Goal: Task Accomplishment & Management: Complete application form

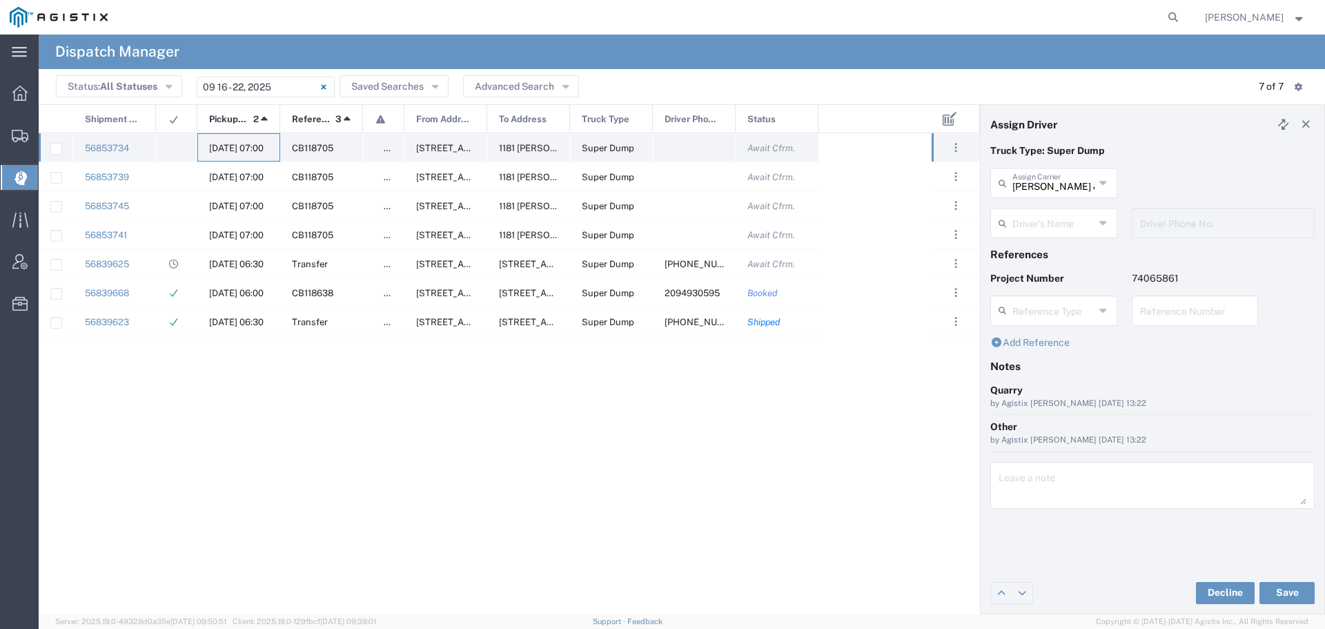
click at [230, 144] on span "[DATE] 07:00" at bounding box center [236, 148] width 55 height 10
click at [1044, 217] on input "text" at bounding box center [1053, 222] width 82 height 24
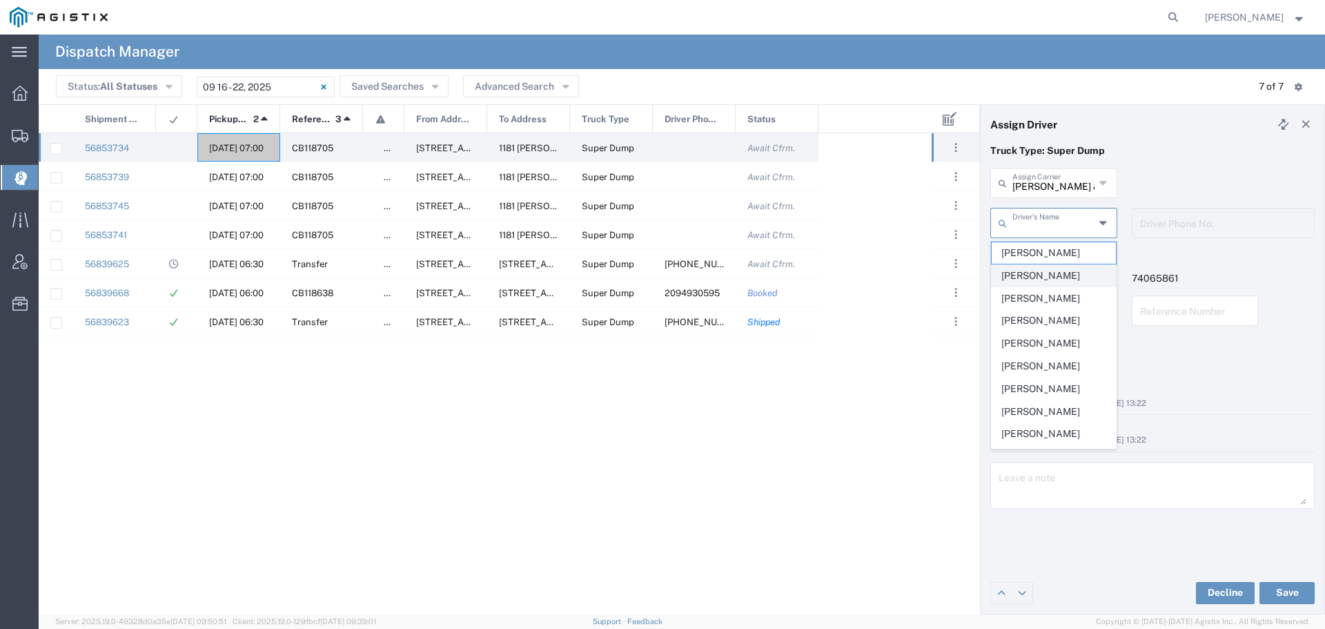
click at [1029, 276] on span "[PERSON_NAME]" at bounding box center [1054, 275] width 124 height 21
type input "[PERSON_NAME]"
type input "[PHONE_NUMBER]"
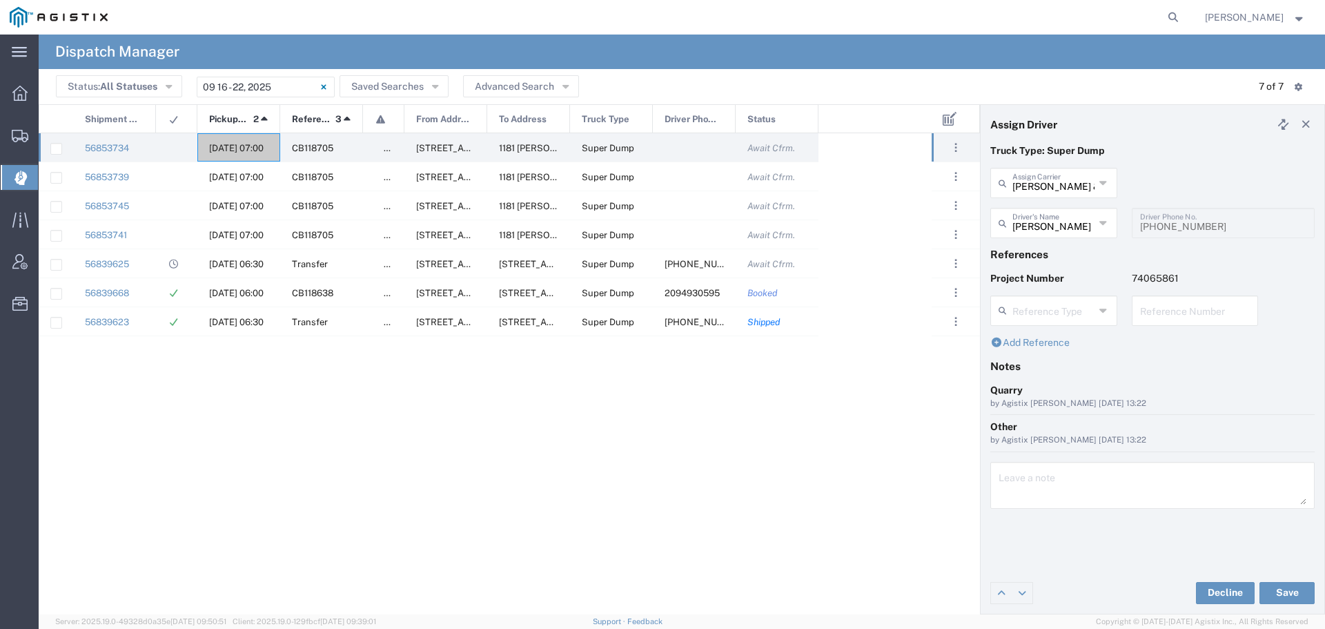
click at [1152, 317] on input "text" at bounding box center [1195, 309] width 110 height 24
drag, startPoint x: 1192, startPoint y: 316, endPoint x: 1130, endPoint y: 319, distance: 62.2
click at [1130, 319] on div "WO10242 Reference Number" at bounding box center [1194, 315] width 141 height 40
type input "WO10242"
click at [1016, 488] on textarea at bounding box center [1153, 485] width 308 height 39
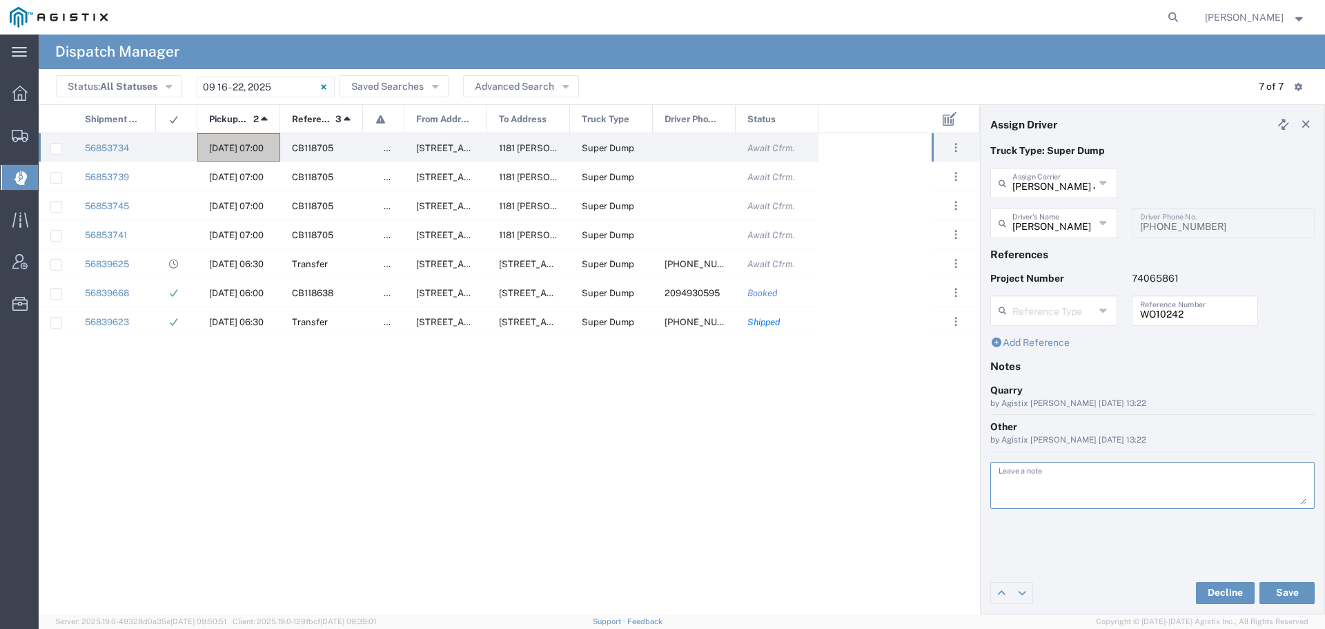
paste textarea "WO10242"
type textarea "WO10242"
click at [1270, 588] on button "Save" at bounding box center [1286, 593] width 55 height 22
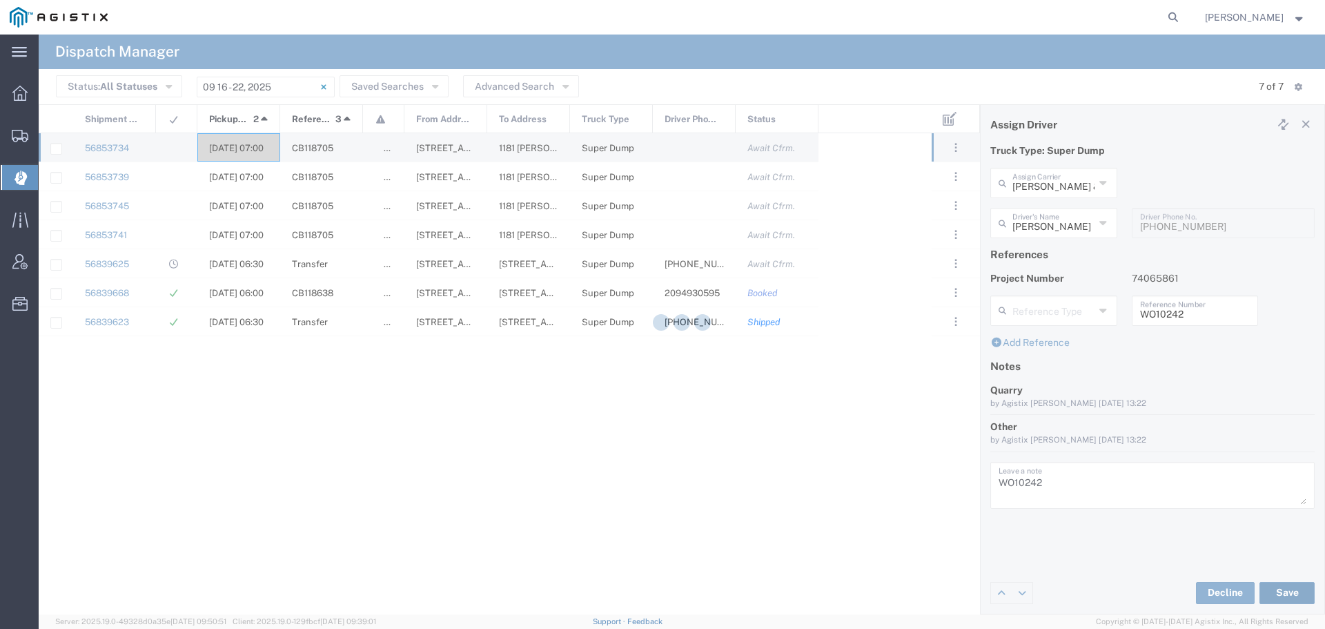
type input "[PERSON_NAME]"
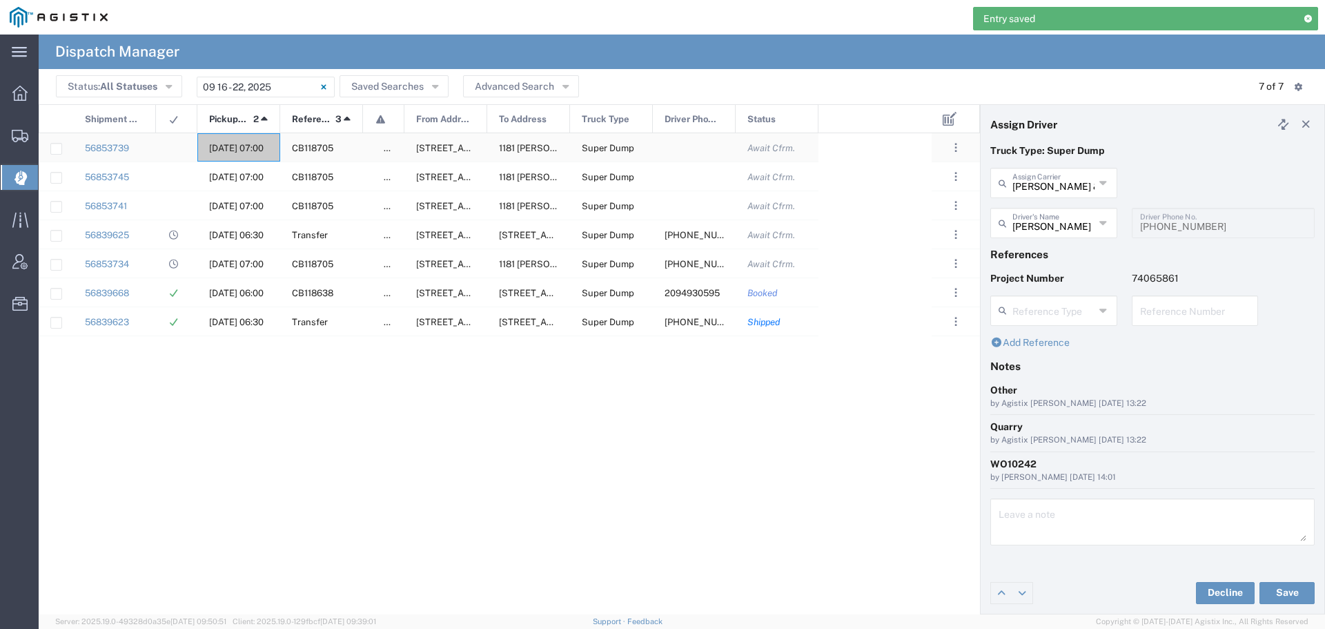
click at [232, 145] on span "[DATE] 07:00" at bounding box center [236, 148] width 55 height 10
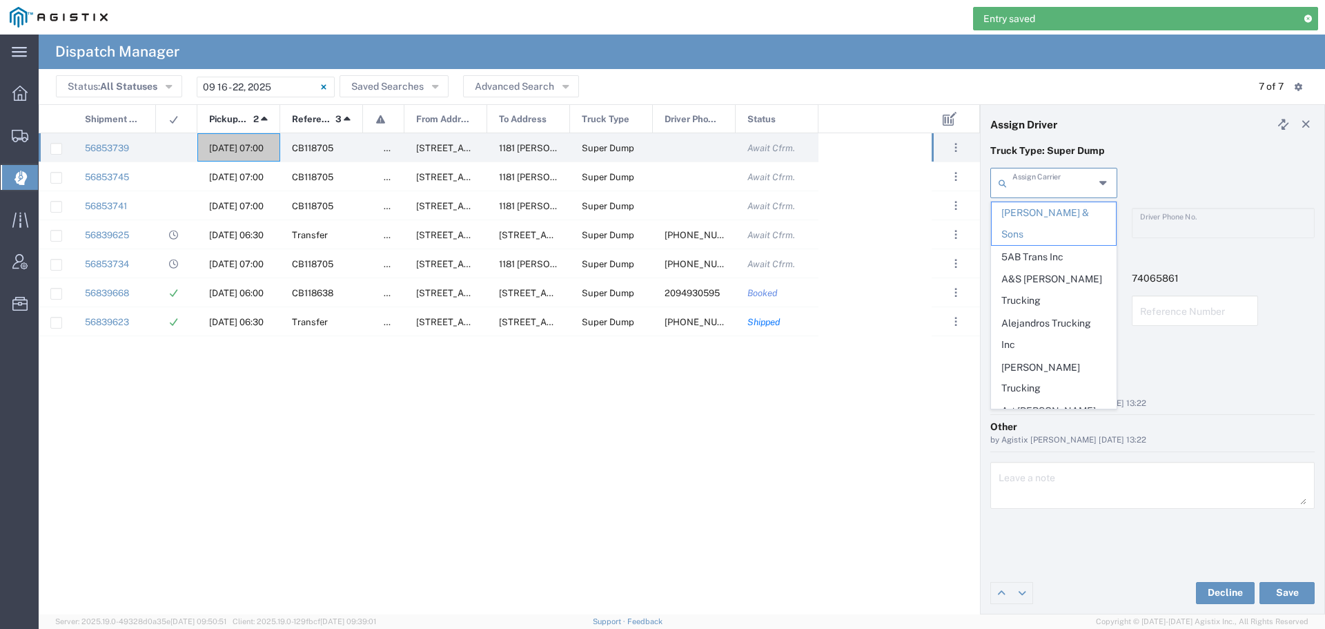
click at [1068, 190] on input "text" at bounding box center [1053, 182] width 82 height 24
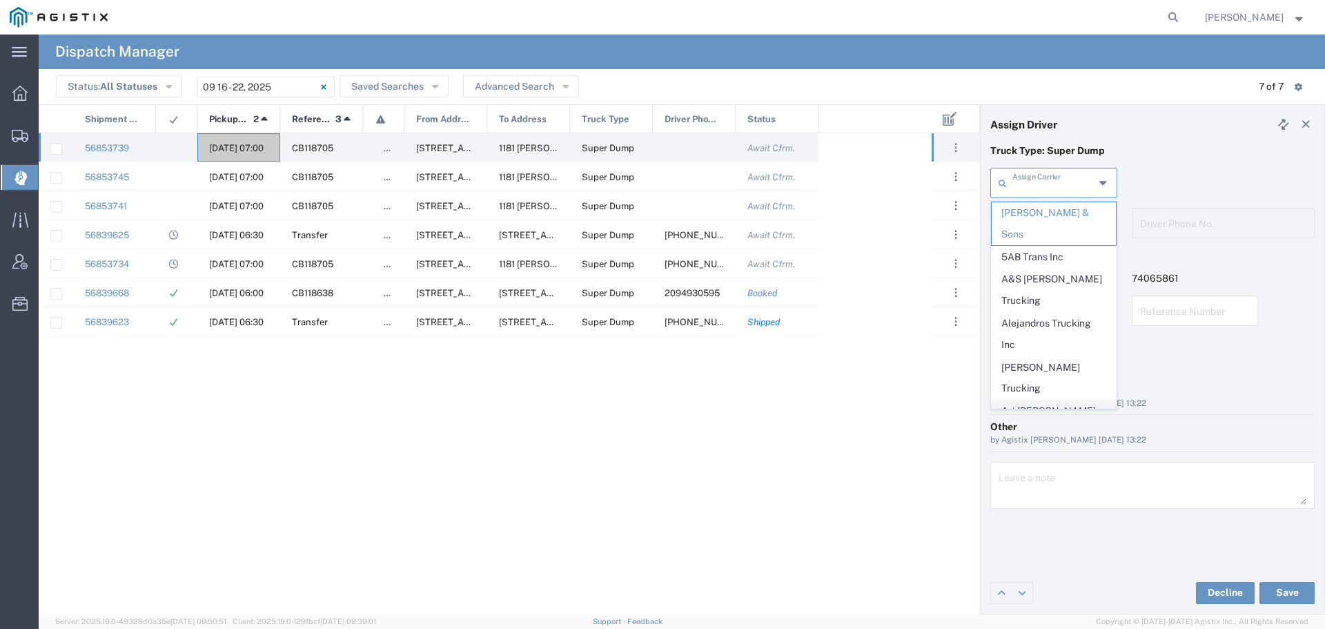
click at [1048, 400] on span "Art [PERSON_NAME] Inc" at bounding box center [1054, 421] width 124 height 43
type input "Art [PERSON_NAME] Inc"
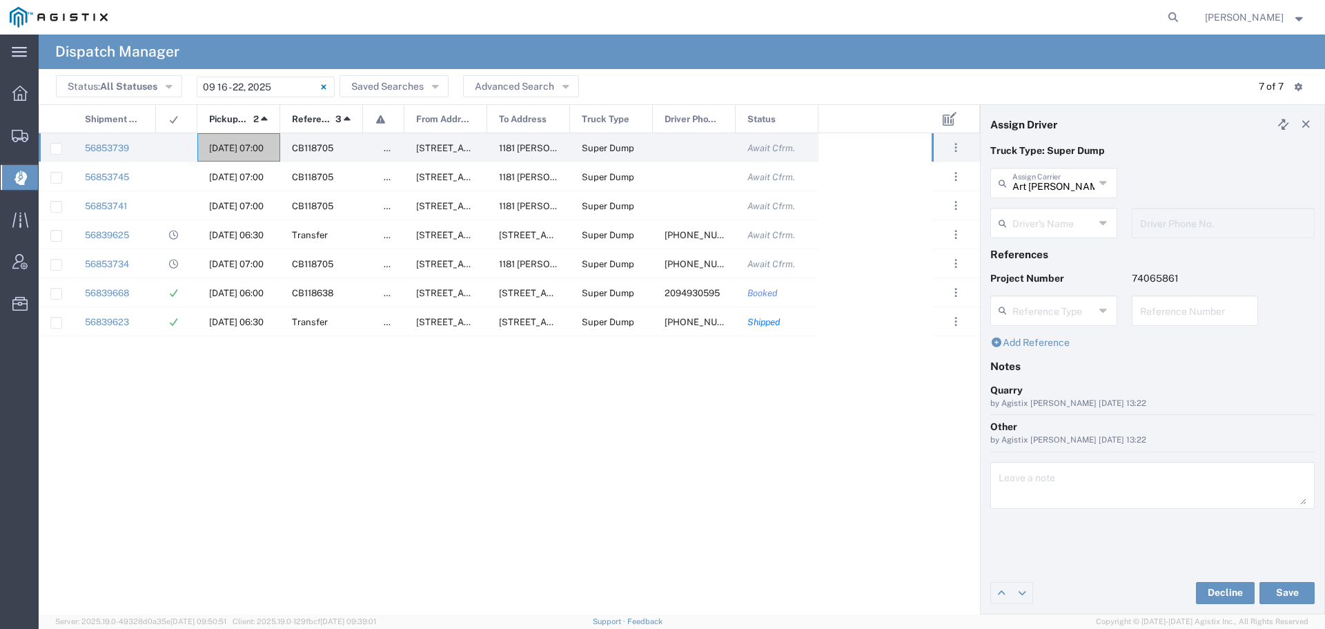
click at [1055, 221] on input "text" at bounding box center [1053, 222] width 82 height 24
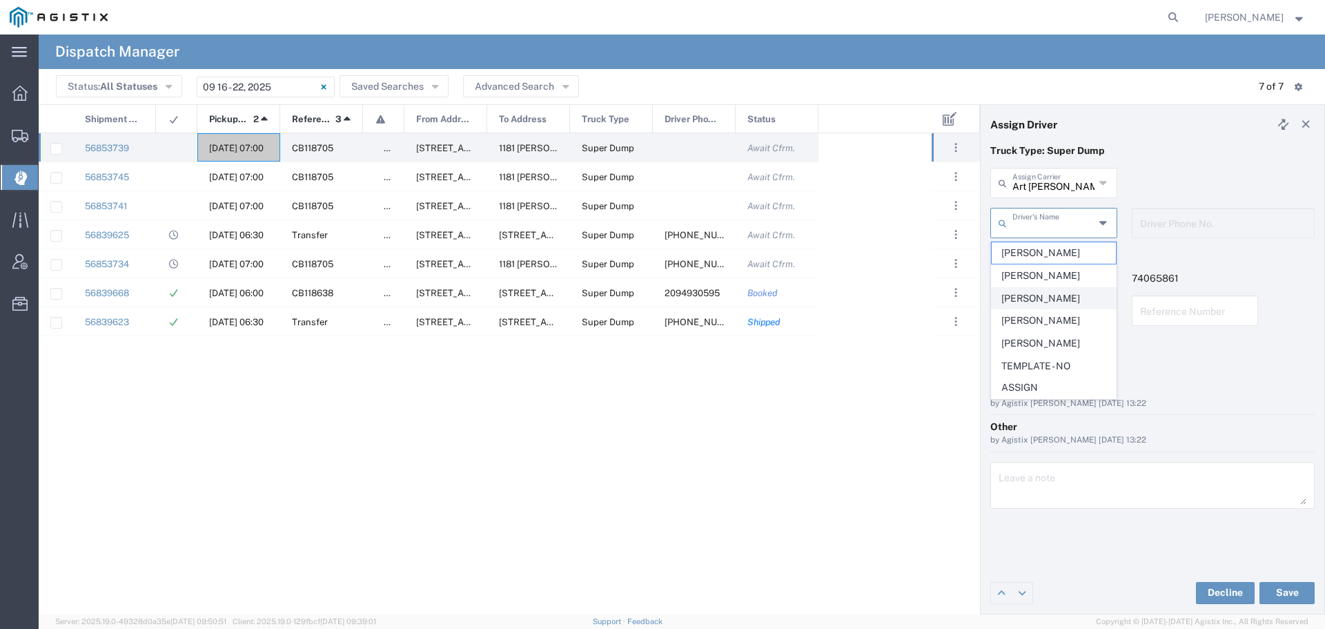
click at [1038, 296] on span "[PERSON_NAME]" at bounding box center [1054, 298] width 124 height 21
type input "[PERSON_NAME]"
type input "[PHONE_NUMBER]"
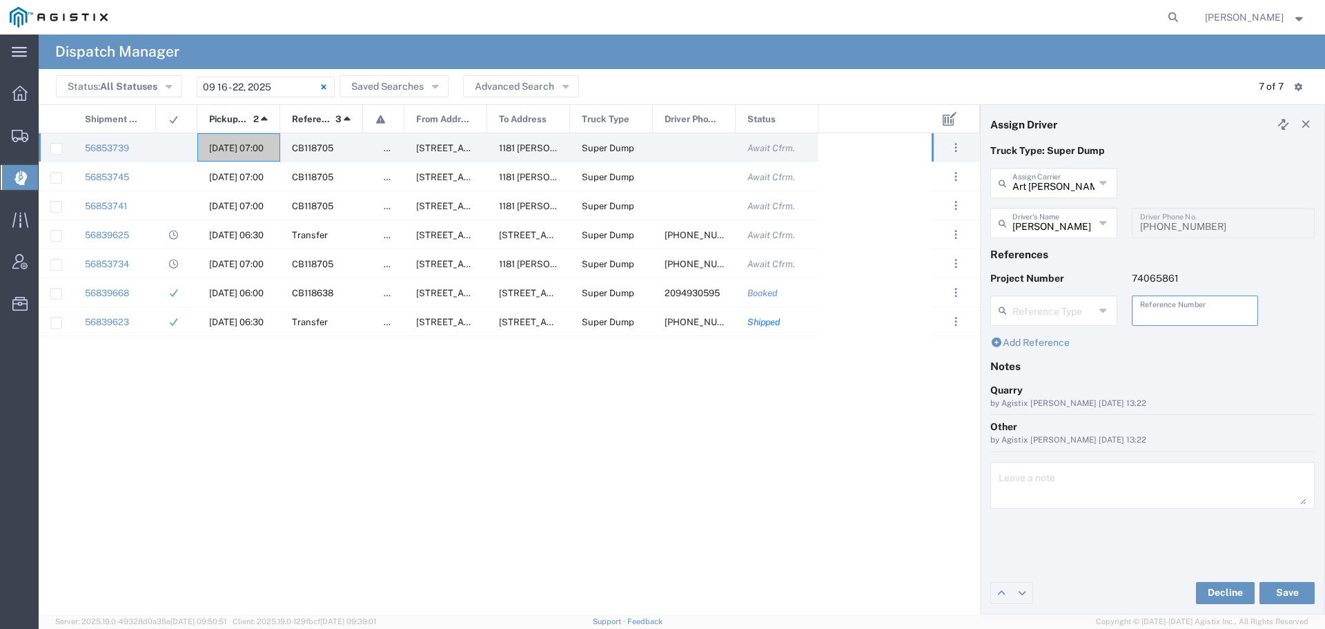
click at [1158, 305] on input "text" at bounding box center [1195, 309] width 110 height 24
paste input "WO10242"
type input "WO10242"
click at [1025, 488] on textarea at bounding box center [1153, 485] width 308 height 39
paste textarea "WO10242"
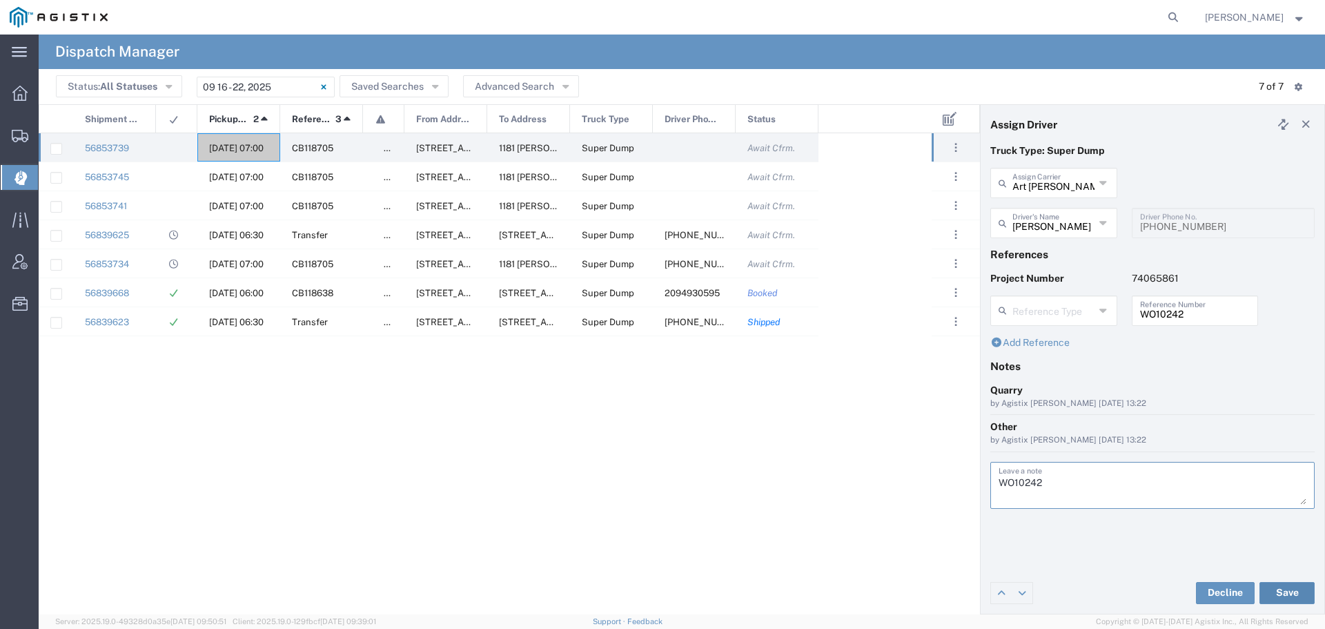
type textarea "WO10242"
click at [1273, 590] on button "Save" at bounding box center [1286, 593] width 55 height 22
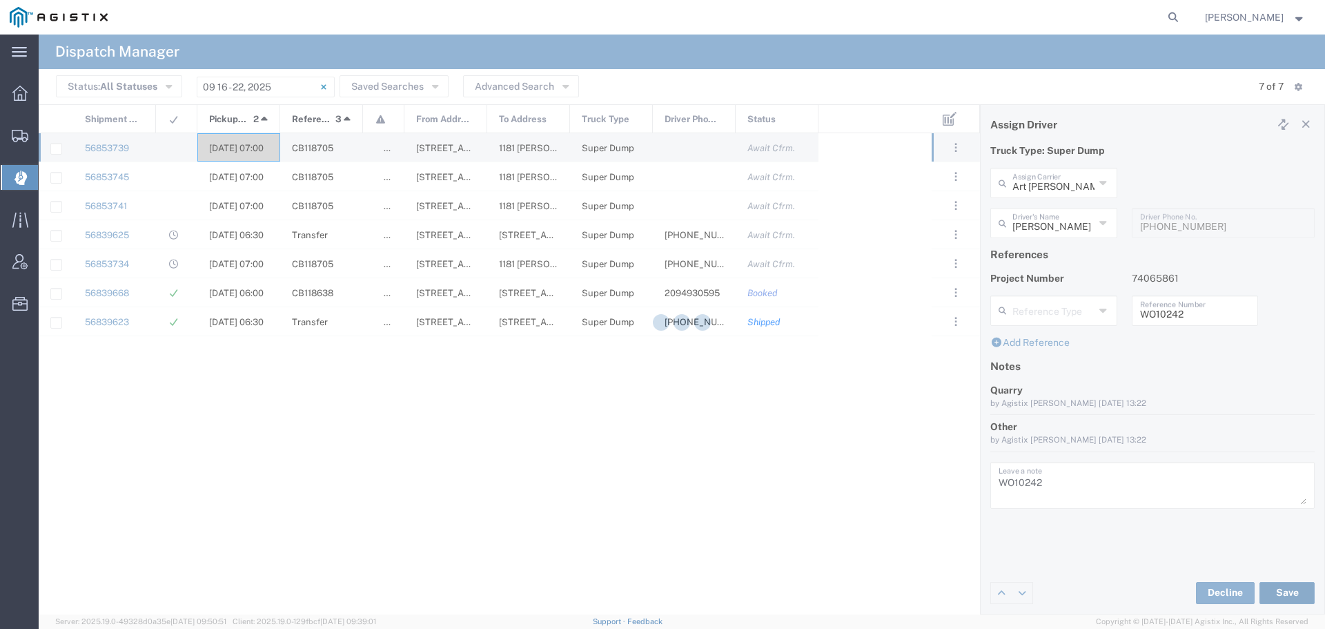
type input "[PERSON_NAME]"
type input "Art [PERSON_NAME] Inc"
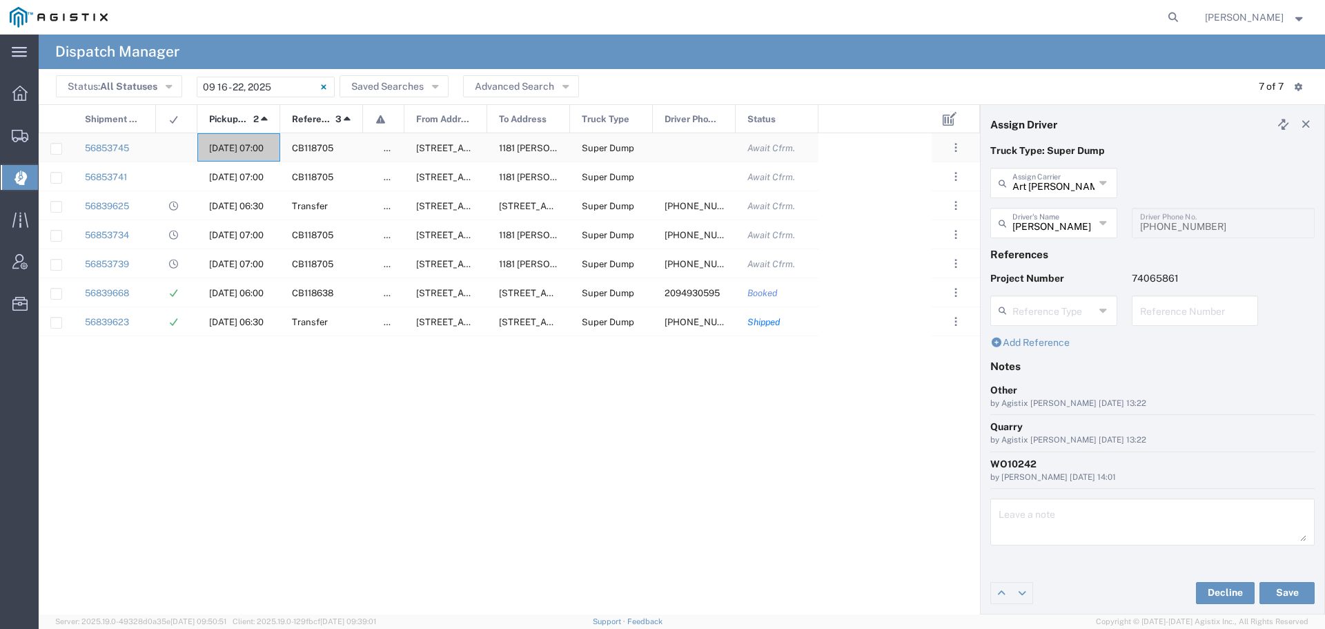
click at [217, 148] on span "[DATE] 07:00" at bounding box center [236, 148] width 55 height 10
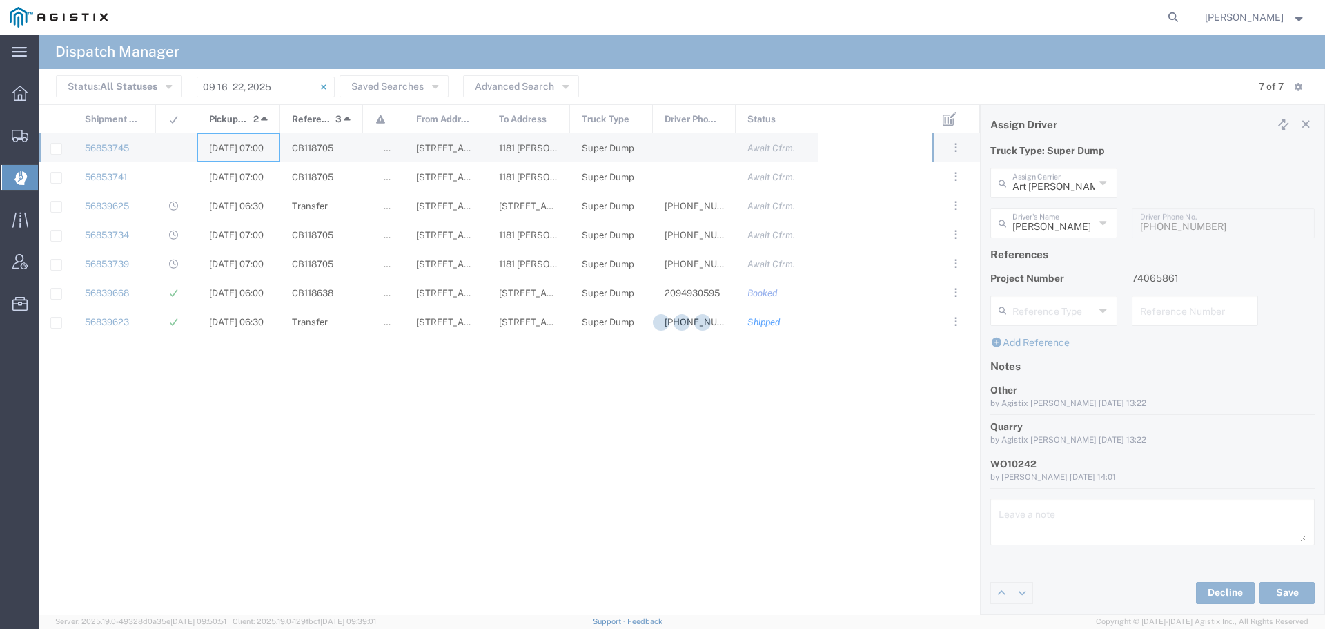
type input "[PERSON_NAME] & Sons"
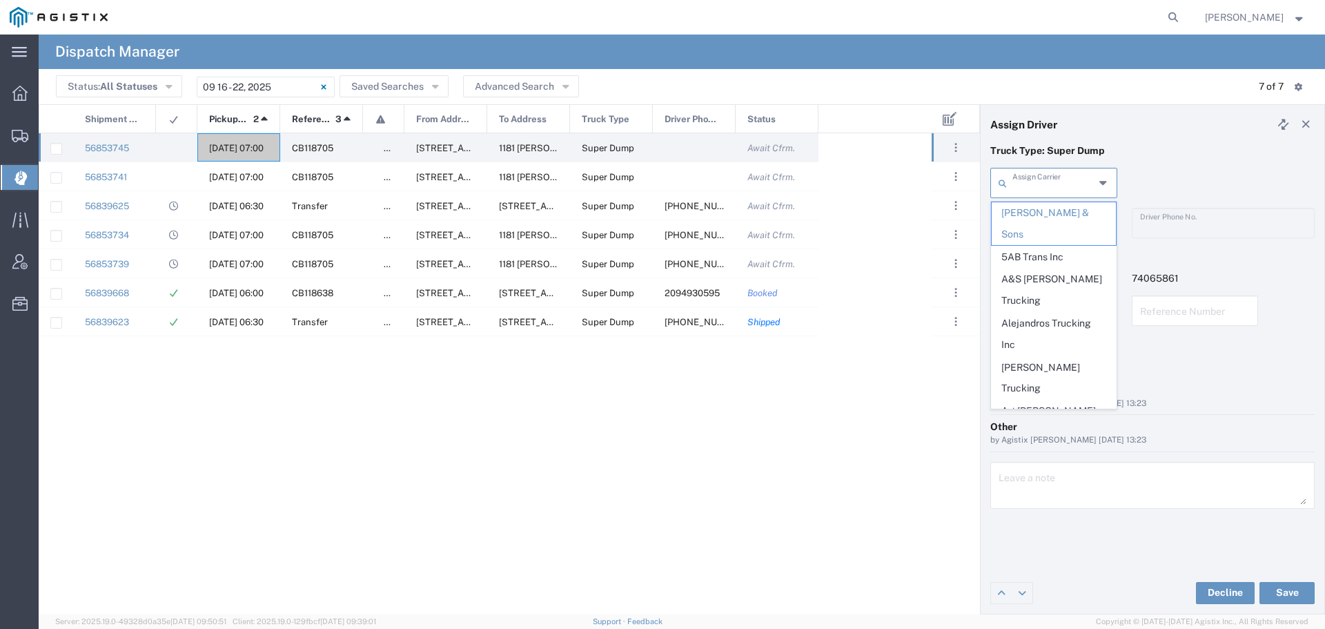
click at [1030, 183] on input "text" at bounding box center [1053, 182] width 82 height 24
click at [1050, 400] on span "Art [PERSON_NAME] Inc" at bounding box center [1054, 421] width 124 height 43
type input "Art [PERSON_NAME] Inc"
click at [1059, 226] on input "text" at bounding box center [1053, 222] width 82 height 24
click at [1041, 317] on span "[PERSON_NAME]" at bounding box center [1054, 320] width 124 height 21
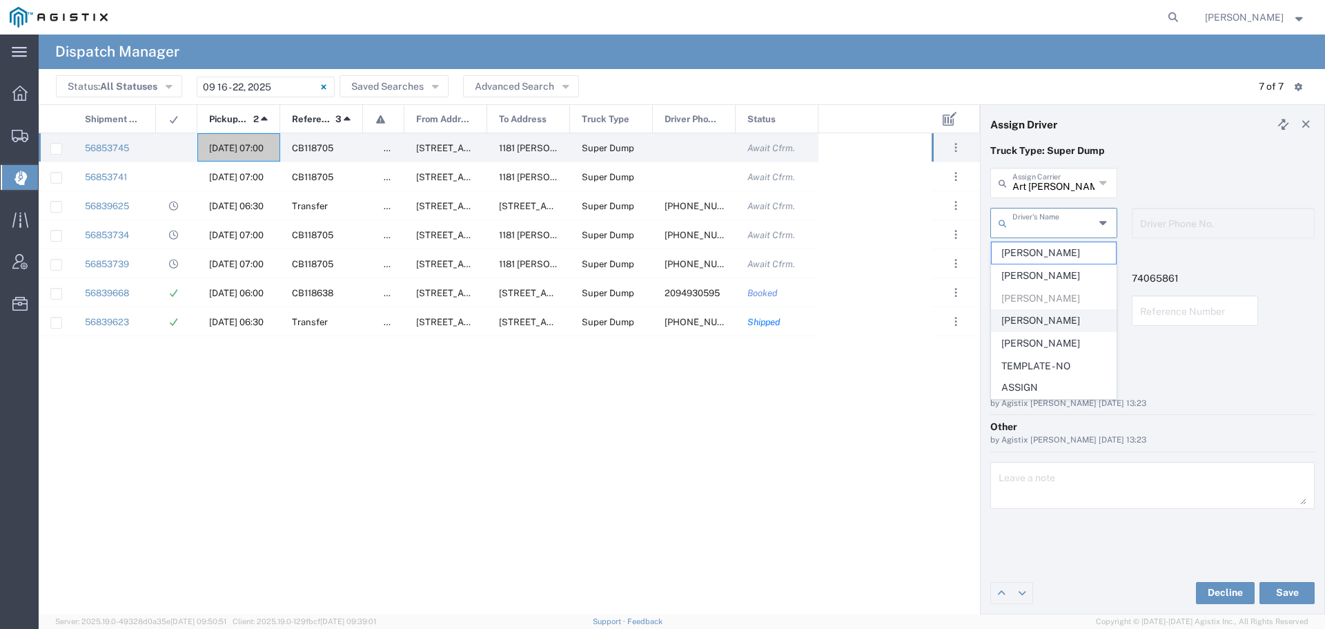
type input "[PERSON_NAME]"
type input "[PHONE_NUMBER]"
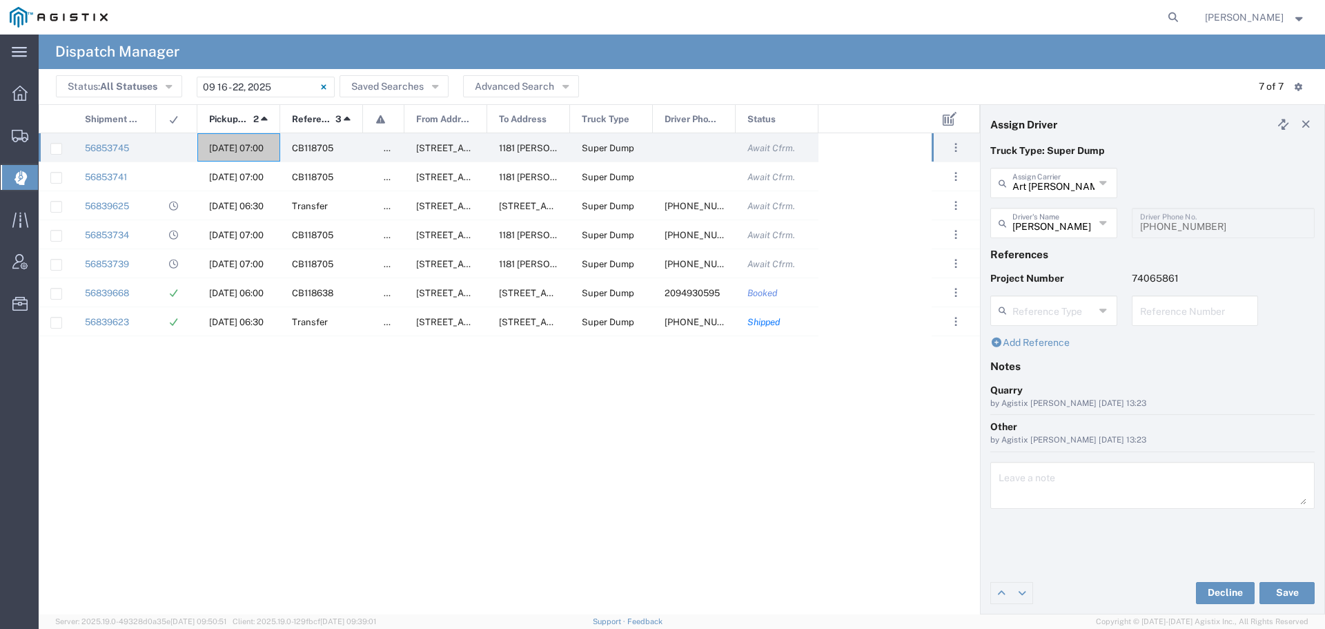
click at [1143, 313] on input "text" at bounding box center [1195, 309] width 110 height 24
paste input "WO10242"
type input "WO10242"
click at [1032, 490] on textarea at bounding box center [1153, 485] width 308 height 39
paste textarea "WO10242"
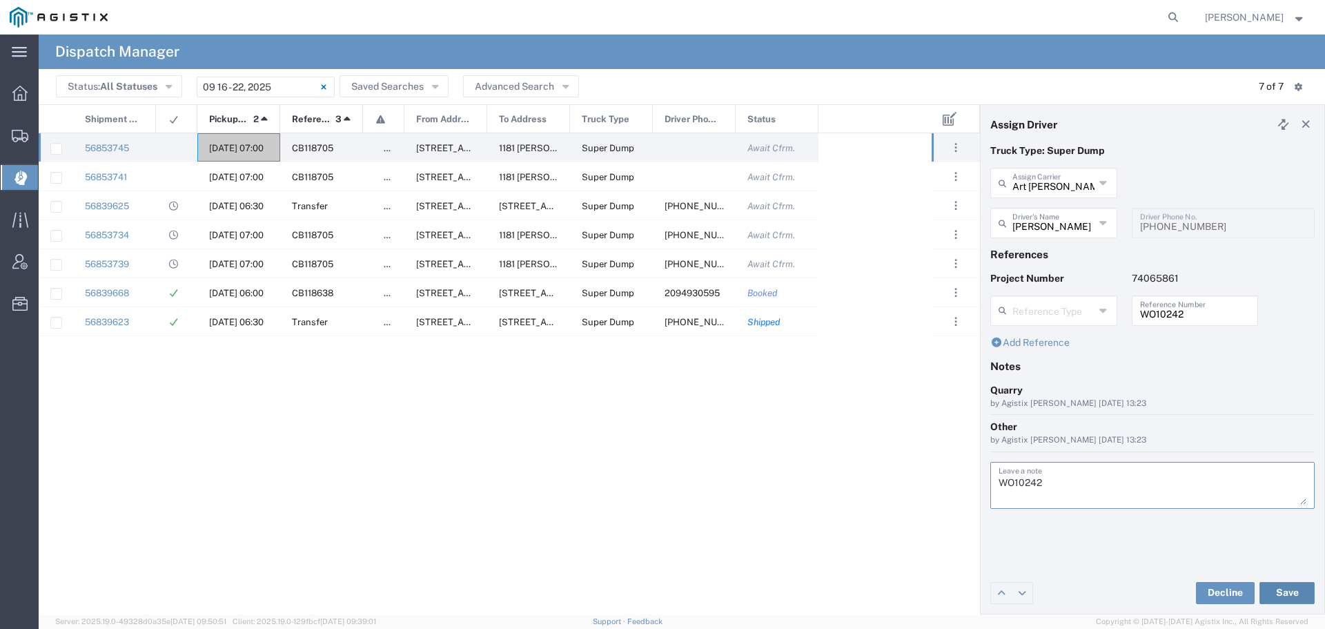
type textarea "WO10242"
click at [1286, 594] on button "Save" at bounding box center [1286, 593] width 55 height 22
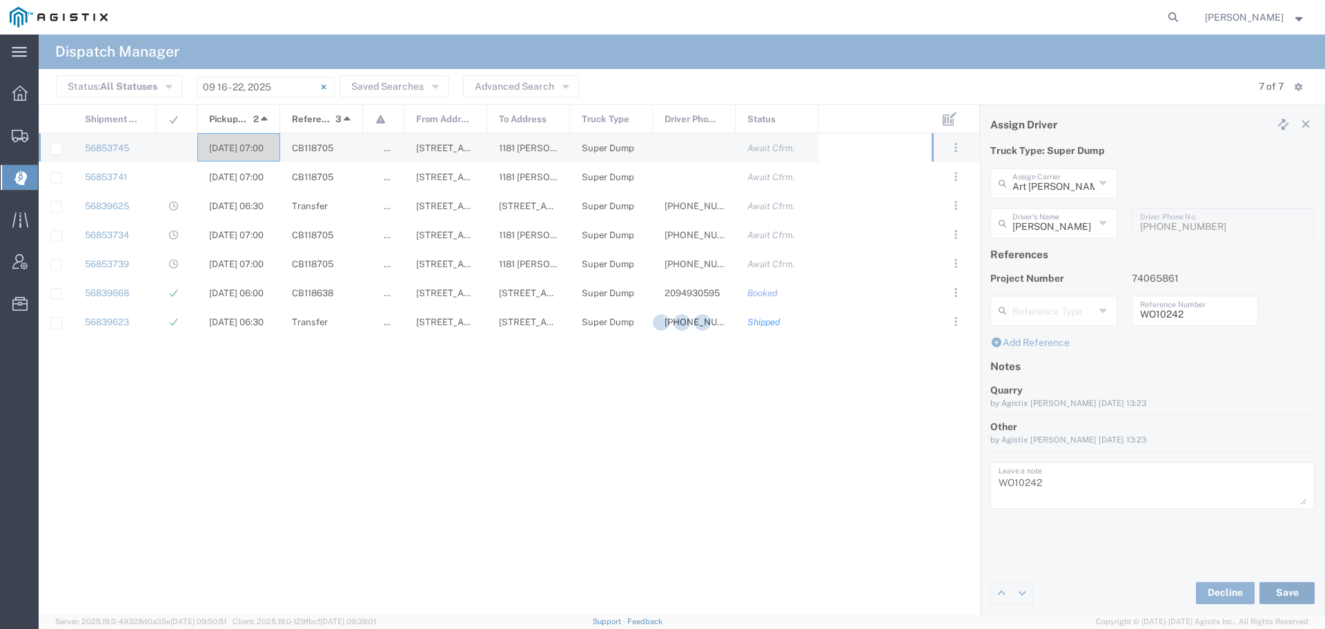
type input "[PERSON_NAME]"
type input "Art [PERSON_NAME] Inc"
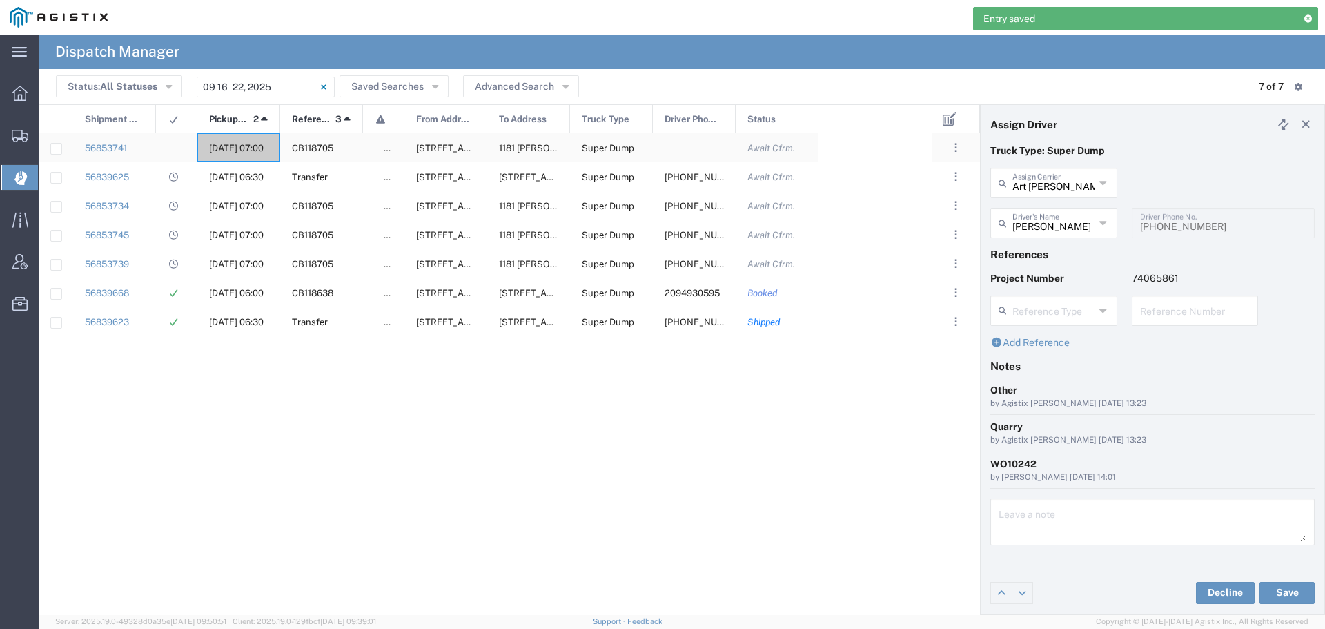
click at [233, 144] on span "[DATE] 07:00" at bounding box center [236, 148] width 55 height 10
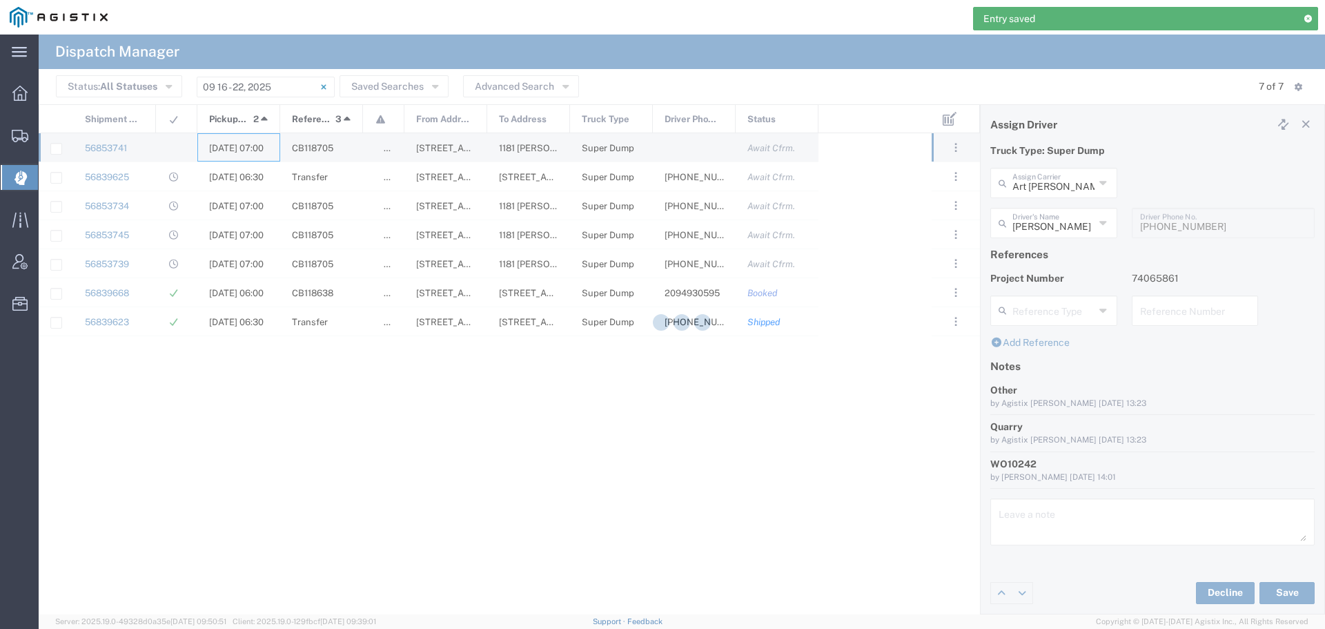
type input "[PERSON_NAME] & Sons"
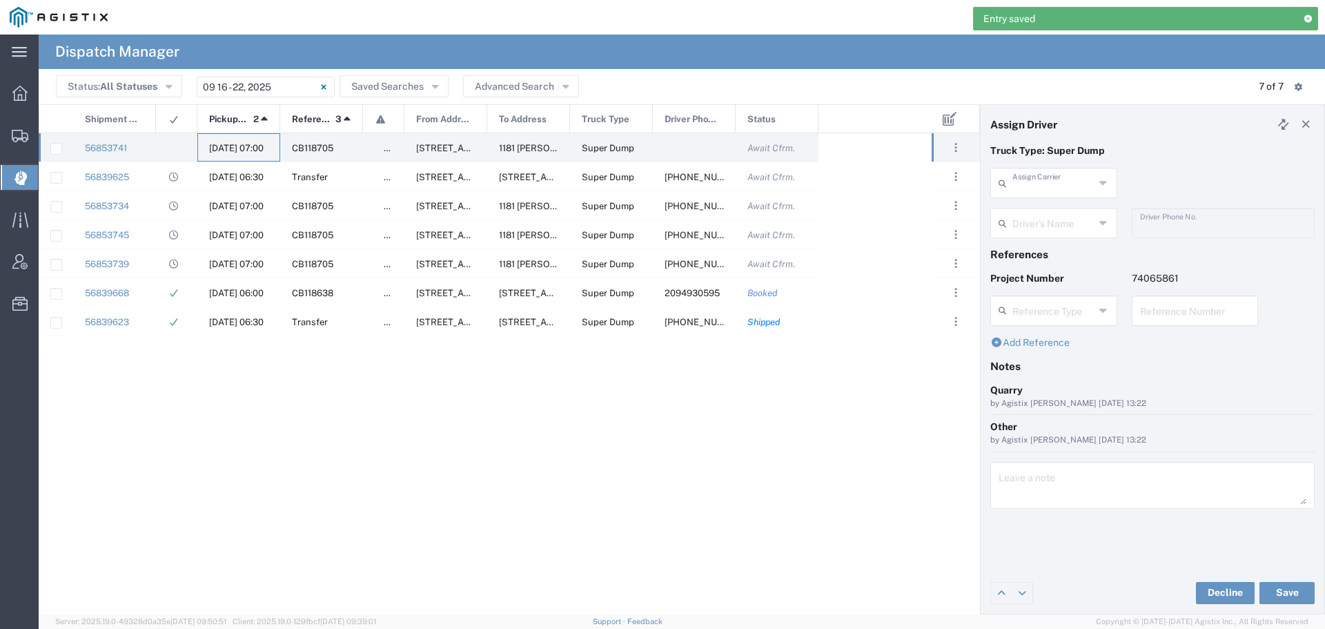
click at [1079, 179] on input "text" at bounding box center [1053, 182] width 82 height 24
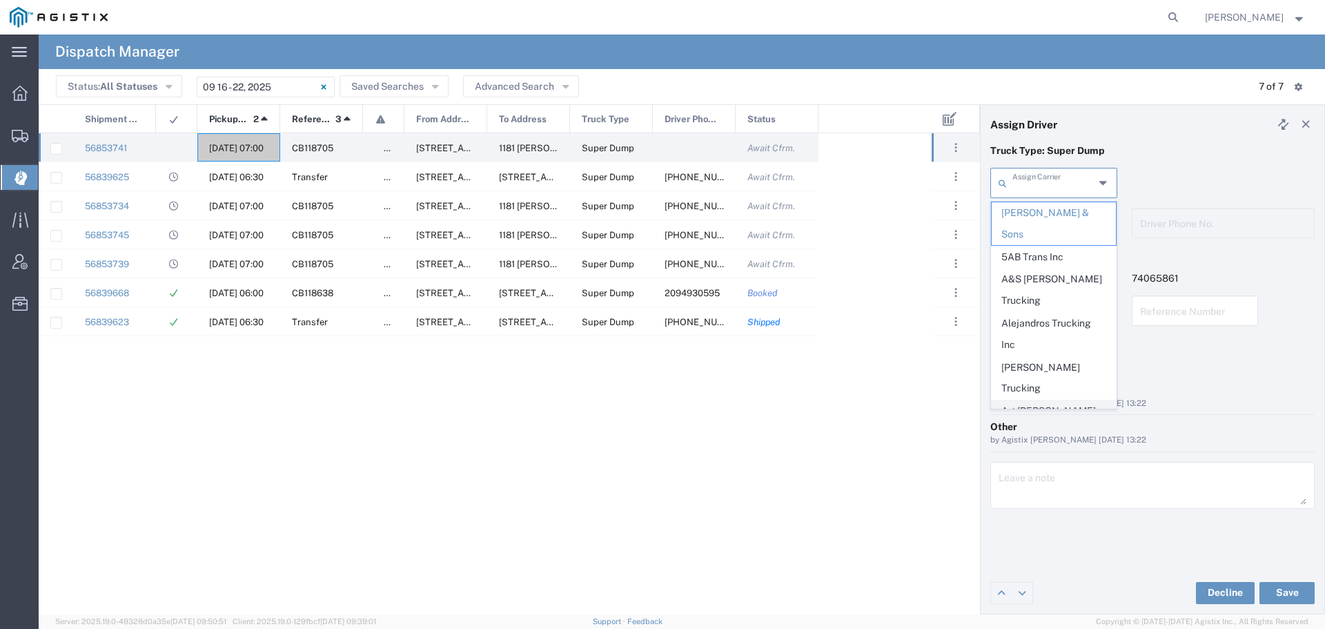
click at [1041, 400] on span "Art [PERSON_NAME] Inc" at bounding box center [1054, 421] width 124 height 43
type input "Art [PERSON_NAME] Inc"
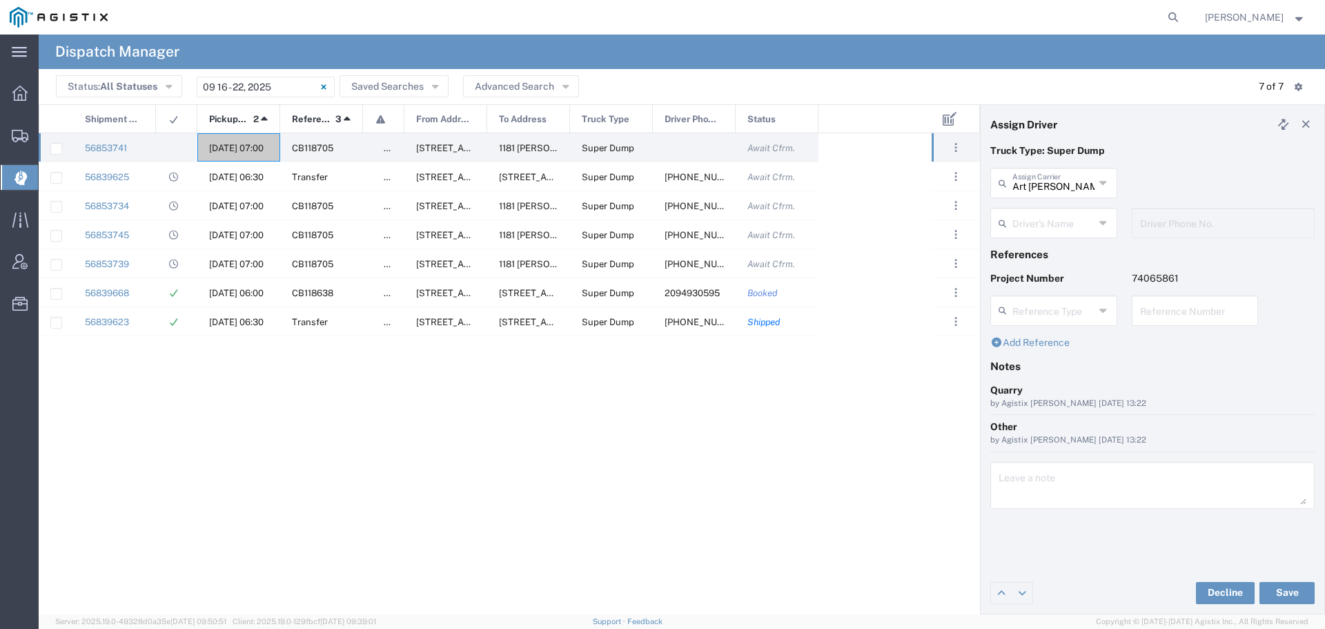
click at [1094, 218] on input "text" at bounding box center [1053, 222] width 82 height 24
click at [1071, 251] on span "[PERSON_NAME]" at bounding box center [1054, 252] width 124 height 21
type input "[PERSON_NAME]"
type input "2094207553"
click at [1164, 311] on input "text" at bounding box center [1195, 309] width 110 height 24
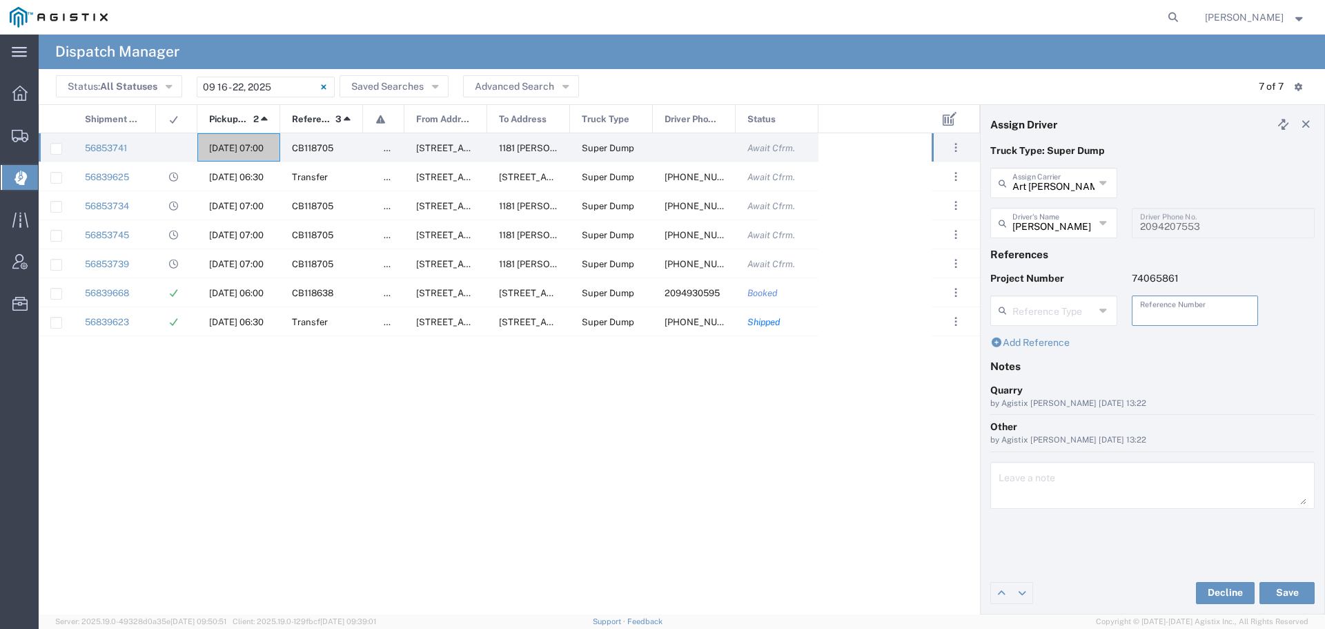
paste input "WO10242"
type input "WO10242"
click at [1028, 489] on textarea at bounding box center [1153, 485] width 308 height 39
paste textarea "WO10242"
type textarea "WO10242"
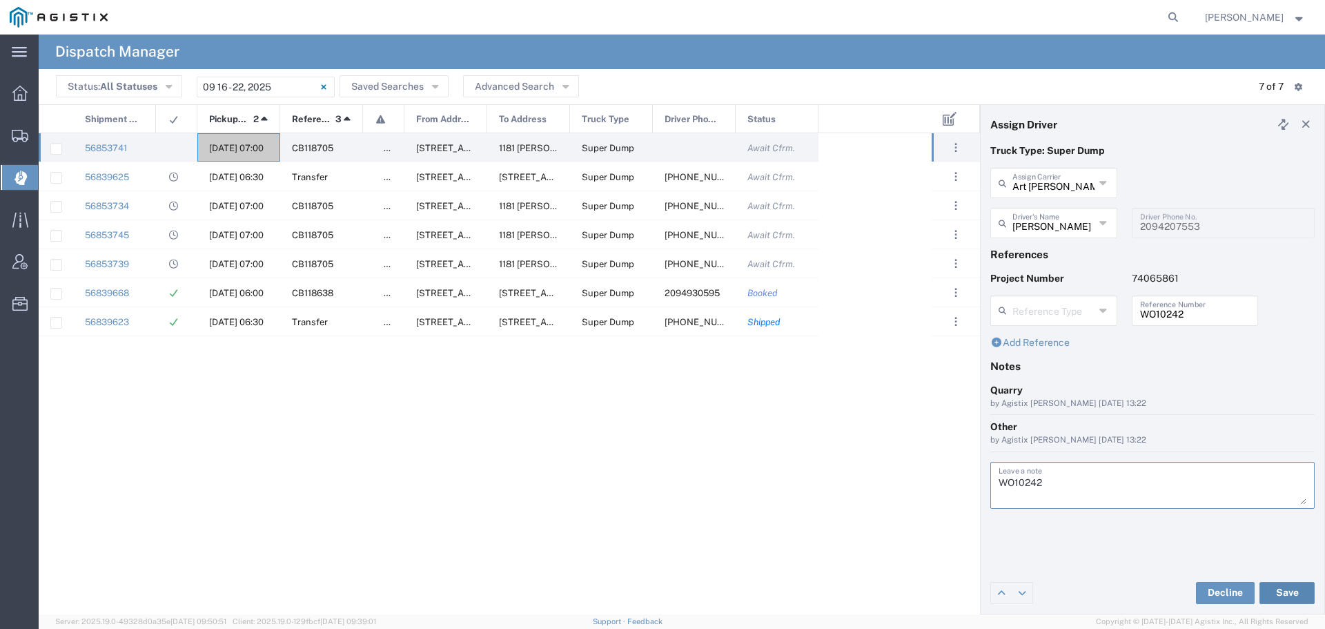
click at [1276, 589] on button "Save" at bounding box center [1286, 593] width 55 height 22
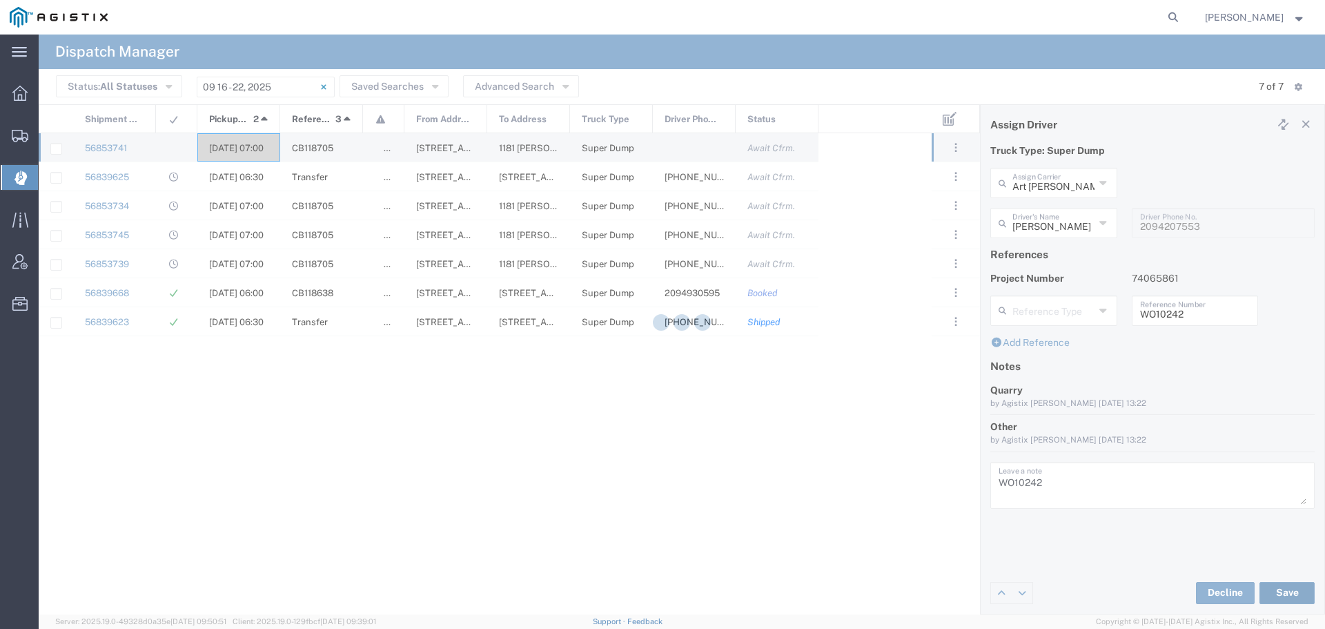
type input "[PERSON_NAME]"
type input "Art [PERSON_NAME] Inc"
